Goal: Task Accomplishment & Management: Use online tool/utility

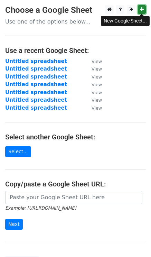
click at [143, 12] on link at bounding box center [142, 9] width 8 height 9
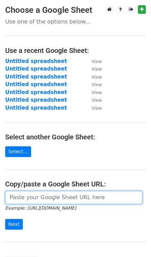
click at [13, 200] on input "url" at bounding box center [73, 197] width 137 height 13
paste input "https://docs.google.com/spreadsheets/d/1Zdis3Yb17we0fQhhC0vVo6GBj1lSYyYjUYS25Fp…"
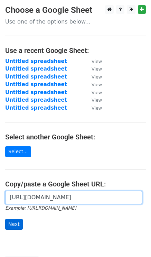
type input "https://docs.google.com/spreadsheets/d/1Zdis3Yb17we0fQhhC0vVo6GBj1lSYyYjUYS25Fp…"
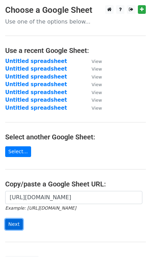
click at [18, 221] on input "Next" at bounding box center [14, 224] width 18 height 11
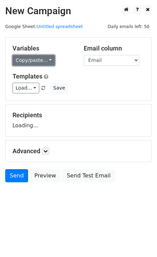
click at [39, 57] on link "Copy/paste..." at bounding box center [33, 60] width 42 height 11
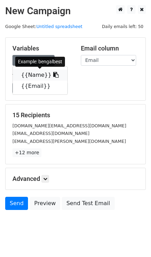
click at [39, 72] on link "{{Name}}" at bounding box center [40, 75] width 55 height 11
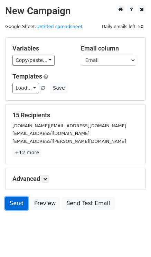
click at [14, 203] on link "Send" at bounding box center [16, 203] width 23 height 13
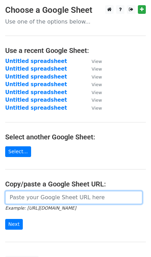
click at [15, 197] on input "url" at bounding box center [73, 197] width 137 height 13
paste input "[URL][DOMAIN_NAME]"
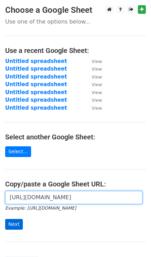
type input "https://docs.google.com/spreadsheets/d/1Zdis3Yb17we0fQhhC0vVo6GBj1lSYyYjUYS25Fp…"
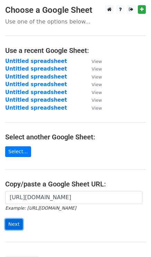
click at [11, 226] on input "Next" at bounding box center [14, 224] width 18 height 11
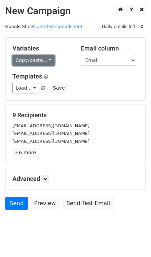
click at [37, 65] on link "Copy/paste..." at bounding box center [33, 60] width 42 height 11
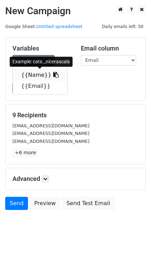
click at [36, 75] on link "{{Name}}" at bounding box center [40, 75] width 55 height 11
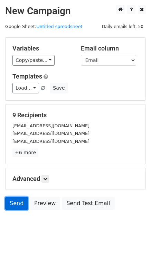
click at [16, 202] on link "Send" at bounding box center [16, 203] width 23 height 13
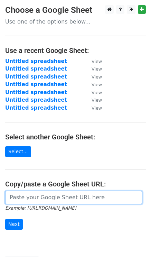
click at [29, 195] on input "url" at bounding box center [73, 197] width 137 height 13
paste input "[URL][DOMAIN_NAME]"
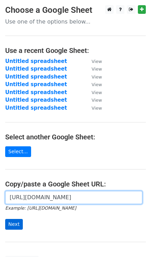
type input "[URL][DOMAIN_NAME]"
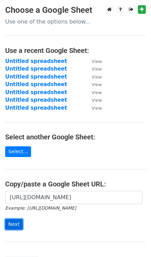
click at [14, 224] on input "Next" at bounding box center [14, 224] width 18 height 11
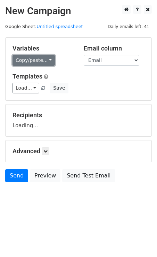
click at [33, 59] on link "Copy/paste..." at bounding box center [33, 60] width 42 height 11
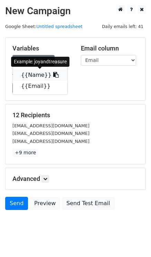
click at [39, 76] on link "{{Name}}" at bounding box center [40, 75] width 55 height 11
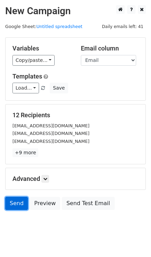
click at [12, 204] on link "Send" at bounding box center [16, 203] width 23 height 13
